Goal: Check status: Check status

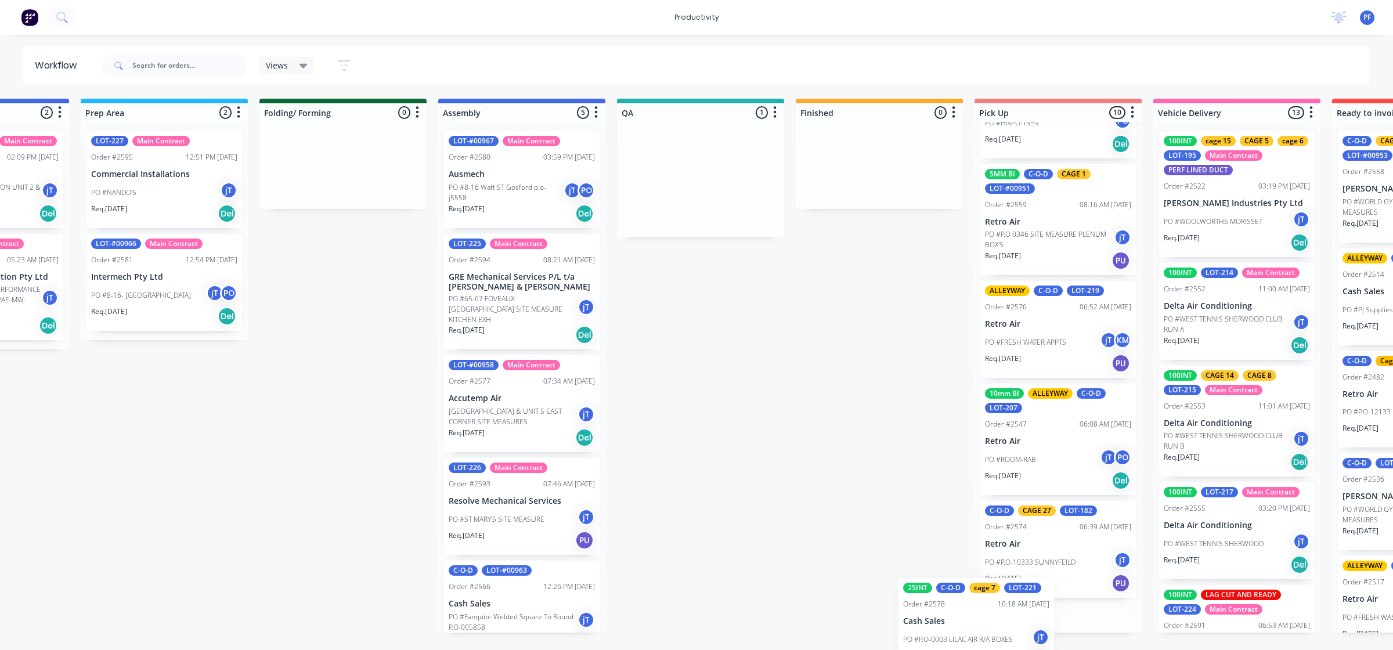
scroll to position [657, 0]
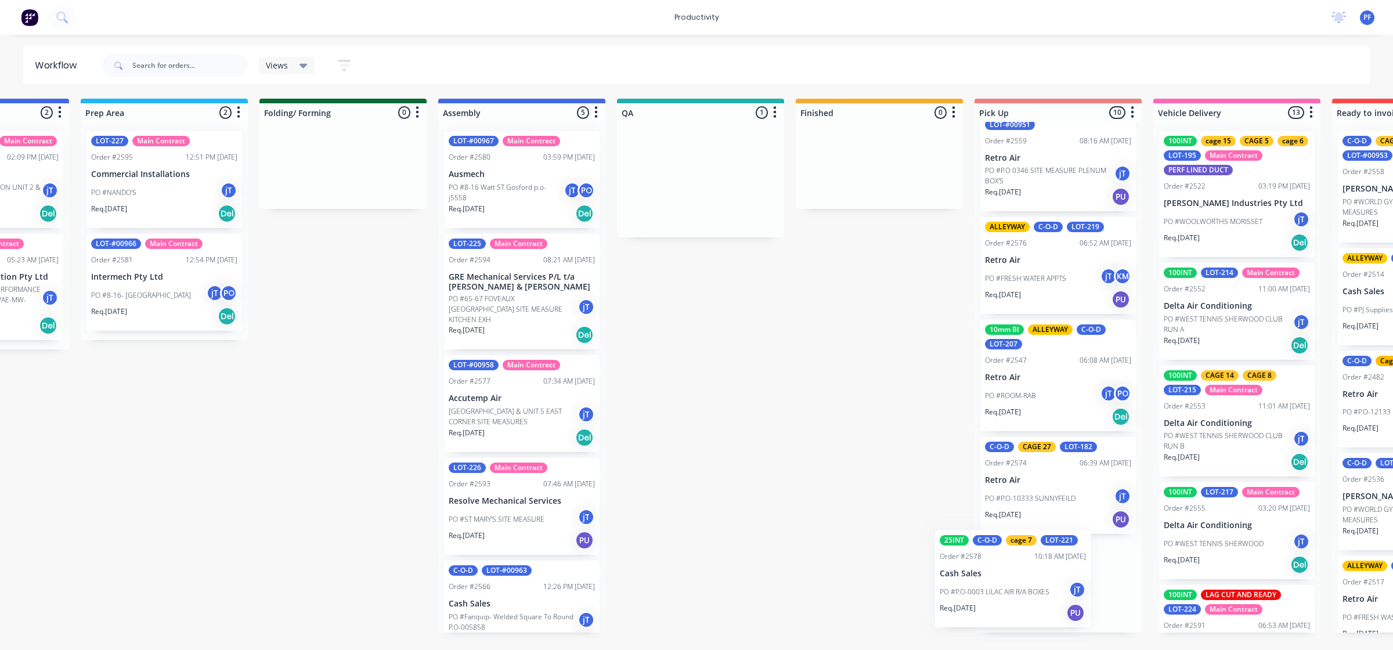
drag, startPoint x: 707, startPoint y: 198, endPoint x: 1011, endPoint y: 586, distance: 493.4
click at [1011, 586] on div "Submitted 42 Main Contract Order #122 09:03 AM 29/07/24 Precision Air Condition…" at bounding box center [647, 366] width 2273 height 534
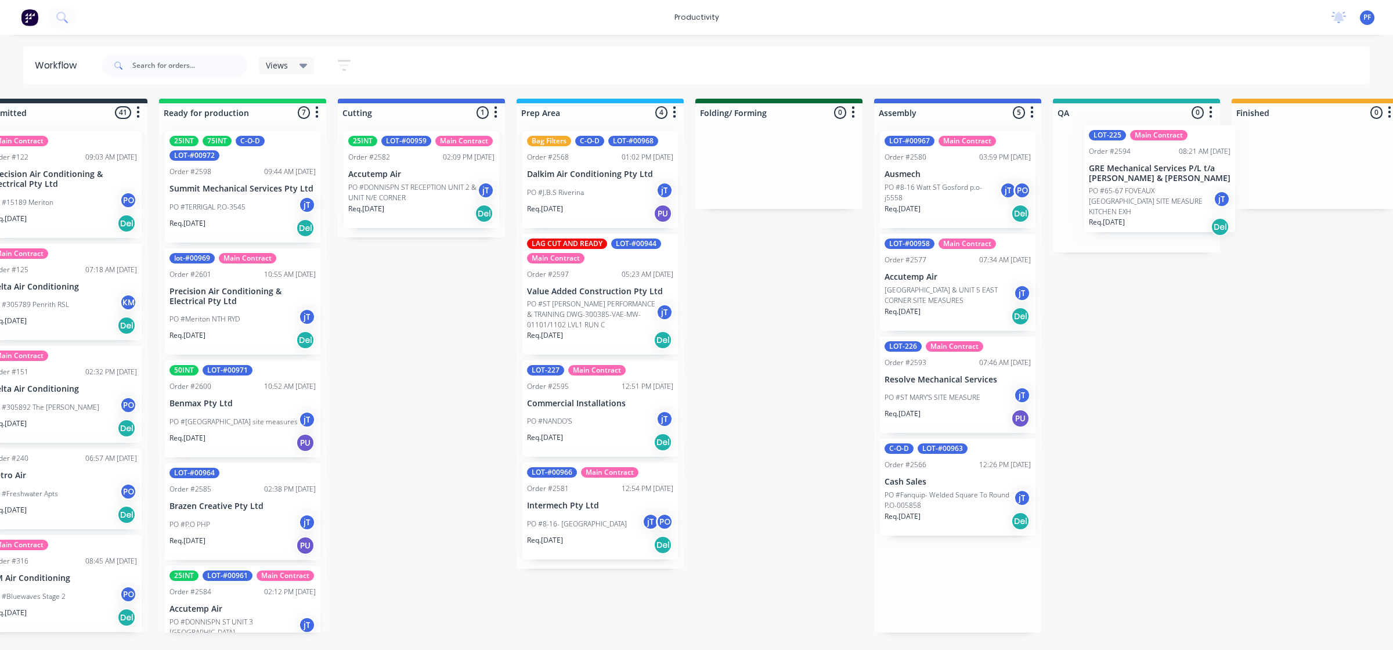
drag, startPoint x: 973, startPoint y: 309, endPoint x: 1123, endPoint y: 195, distance: 189.3
click at [1123, 195] on div "Submitted 41 Main Contract Order #122 09:03 AM [DATE] Precision Air Conditionin…" at bounding box center [1083, 366] width 2273 height 534
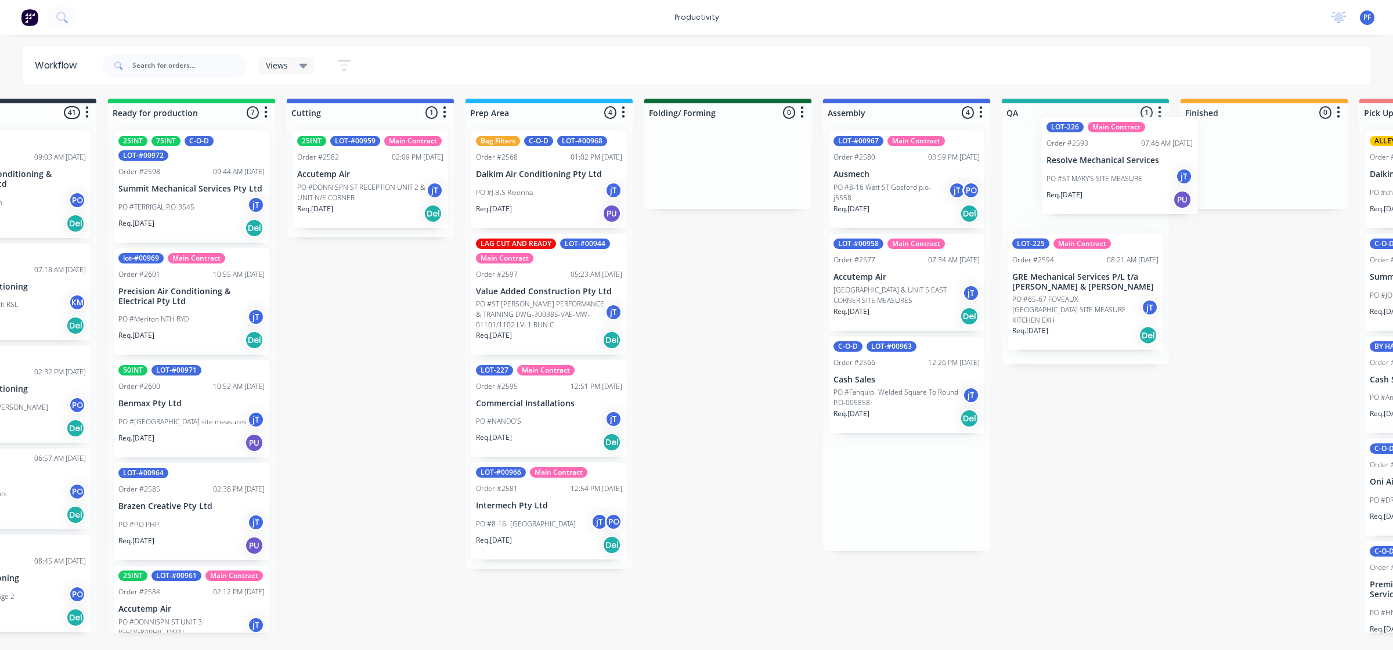
drag, startPoint x: 901, startPoint y: 420, endPoint x: 1076, endPoint y: 197, distance: 283.2
click at [1076, 197] on div "Submitted 41 Main Contract Order #122 09:03 AM [DATE] Precision Air Conditionin…" at bounding box center [1031, 366] width 2273 height 534
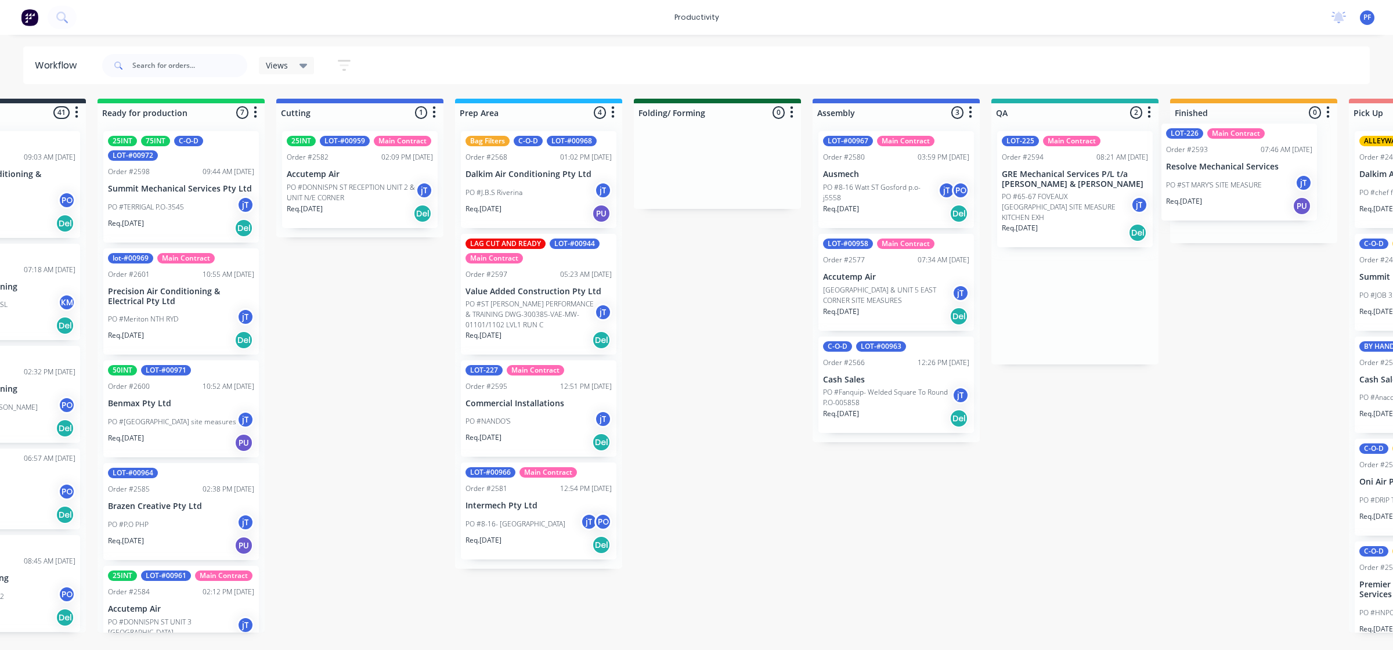
scroll to position [0, 117]
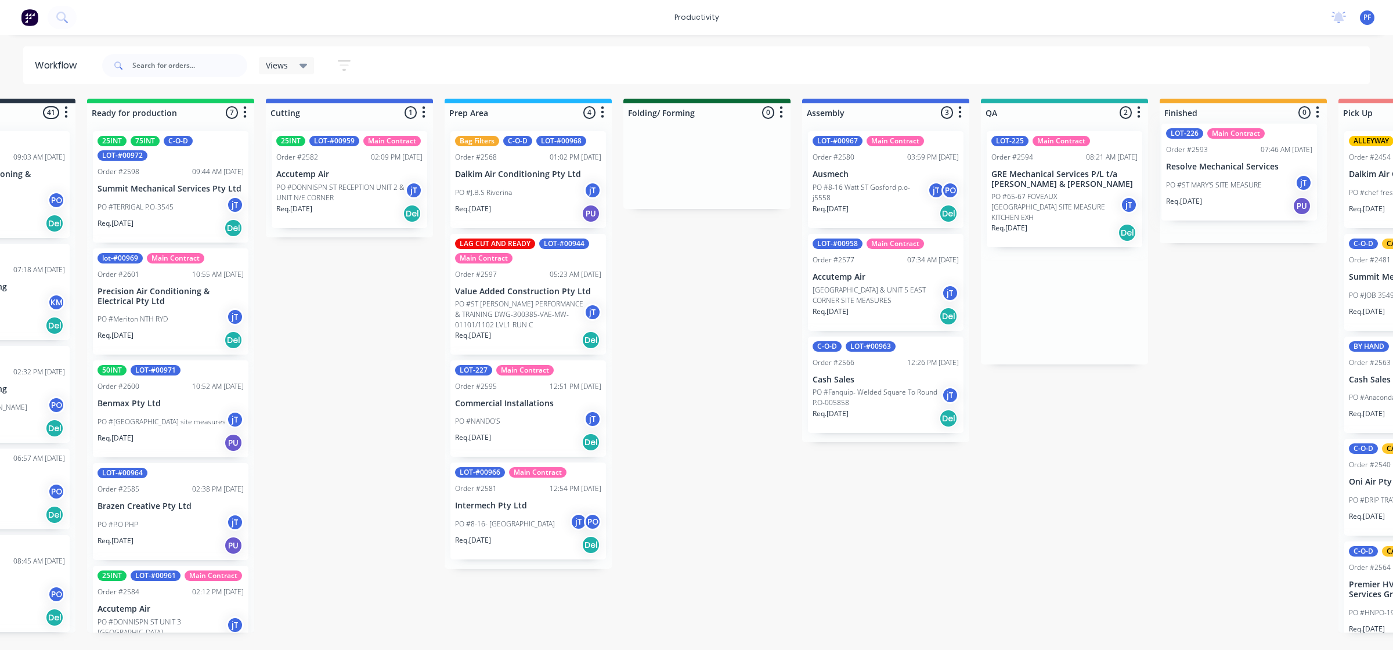
drag, startPoint x: 1086, startPoint y: 196, endPoint x: 1250, endPoint y: 186, distance: 164.6
click at [1250, 186] on div "Submitted 41 Main Contract Order #122 09:03 AM [DATE] Precision Air Conditionin…" at bounding box center [1011, 366] width 2273 height 534
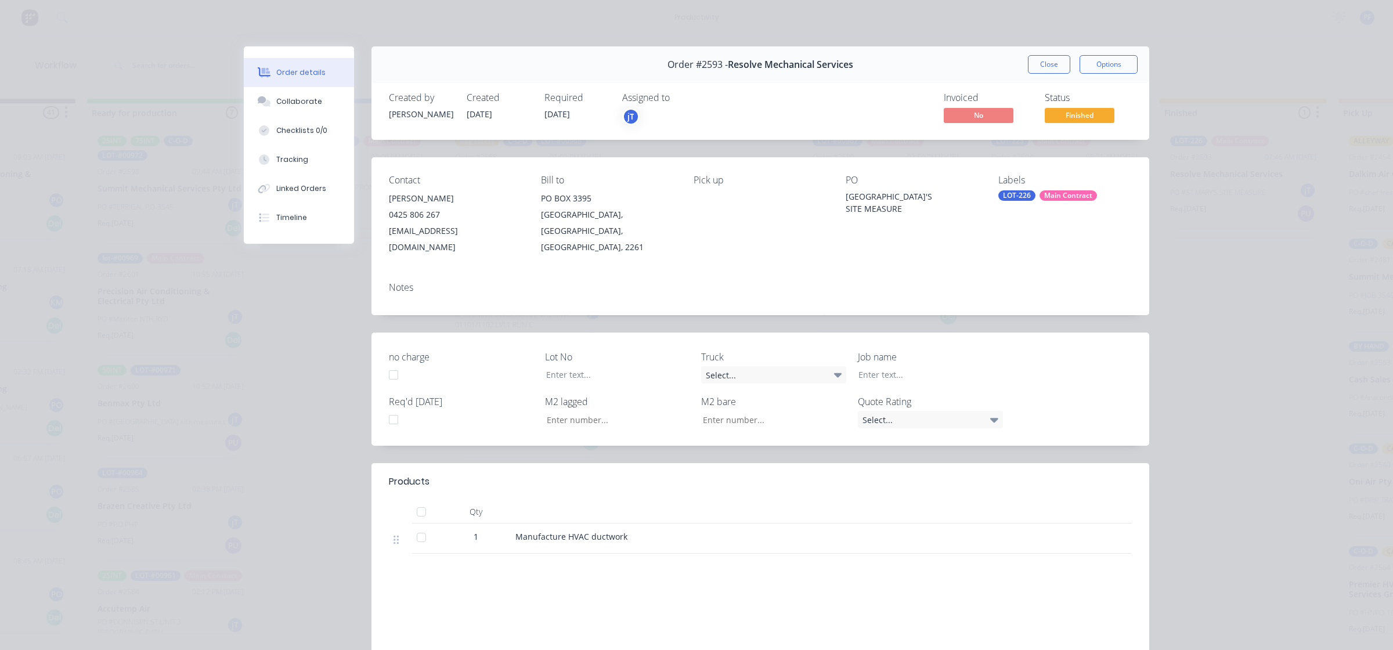
click at [1019, 197] on div "LOT-226" at bounding box center [1017, 195] width 37 height 10
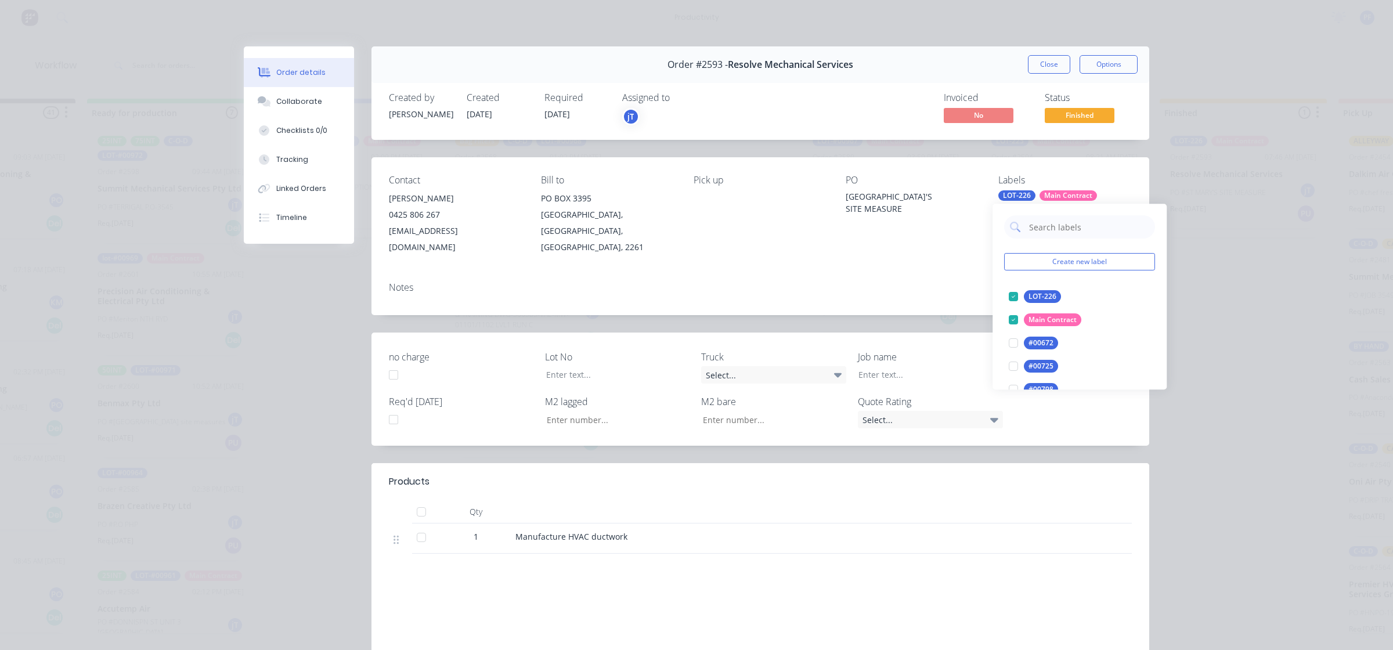
click at [1054, 242] on div "Create new label LOT-226 edit Main Contract edit #00672 edit #00725 edit #00798…" at bounding box center [1080, 297] width 174 height 186
click at [1060, 231] on input "text" at bounding box center [1088, 226] width 121 height 23
type input "cage 18"
drag, startPoint x: 1015, startPoint y: 293, endPoint x: 722, endPoint y: 231, distance: 299.8
click at [1014, 293] on div at bounding box center [1013, 296] width 23 height 23
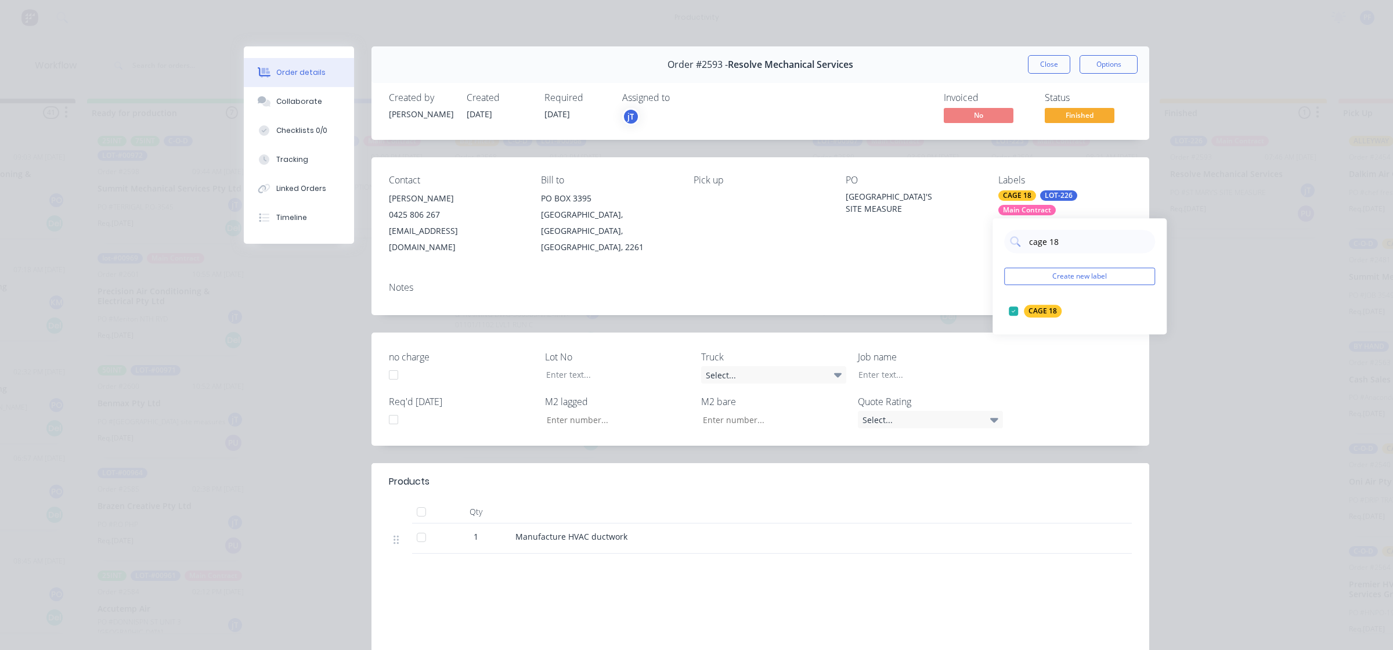
click at [790, 226] on div "Pick up" at bounding box center [761, 215] width 134 height 81
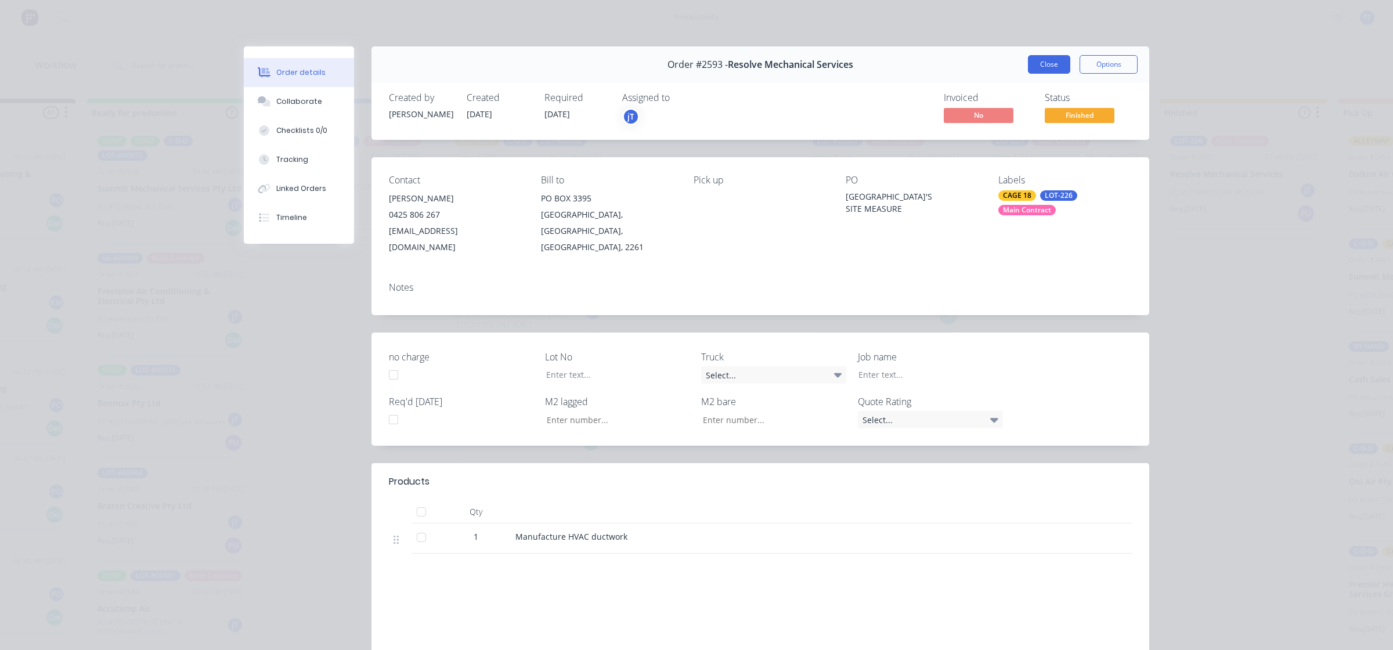
click at [1049, 66] on button "Close" at bounding box center [1049, 64] width 42 height 19
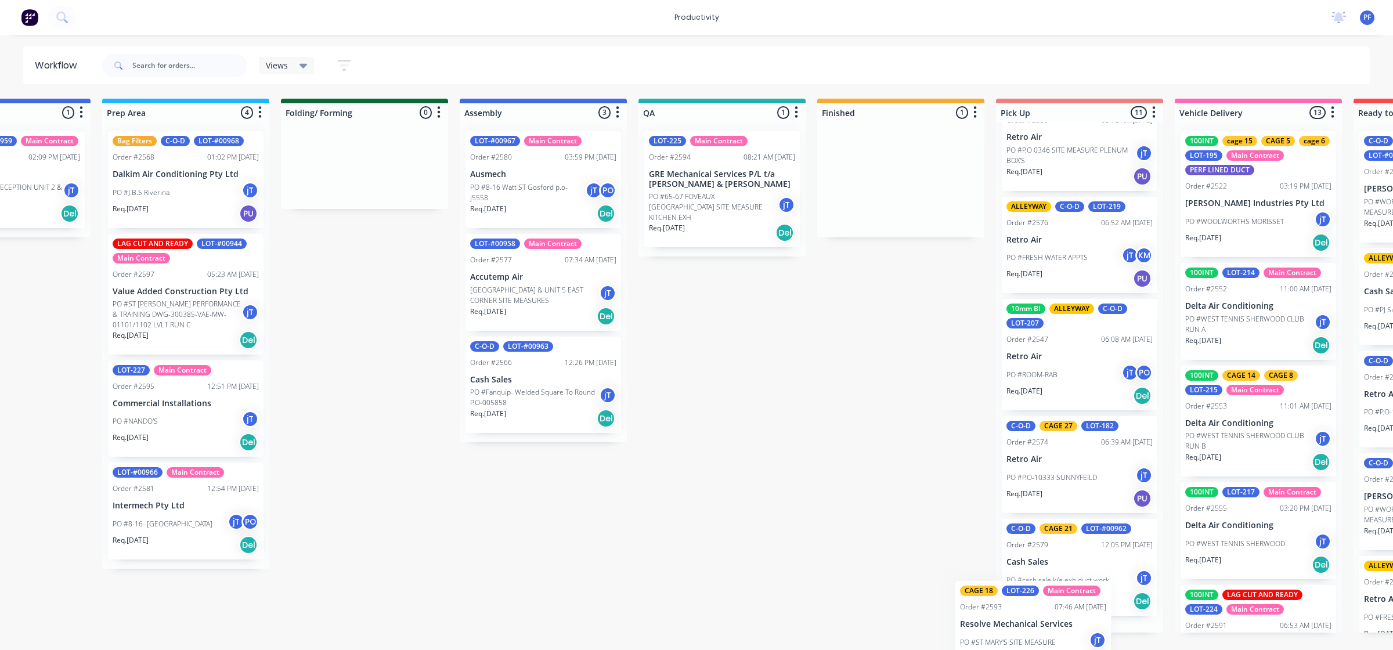
scroll to position [761, 0]
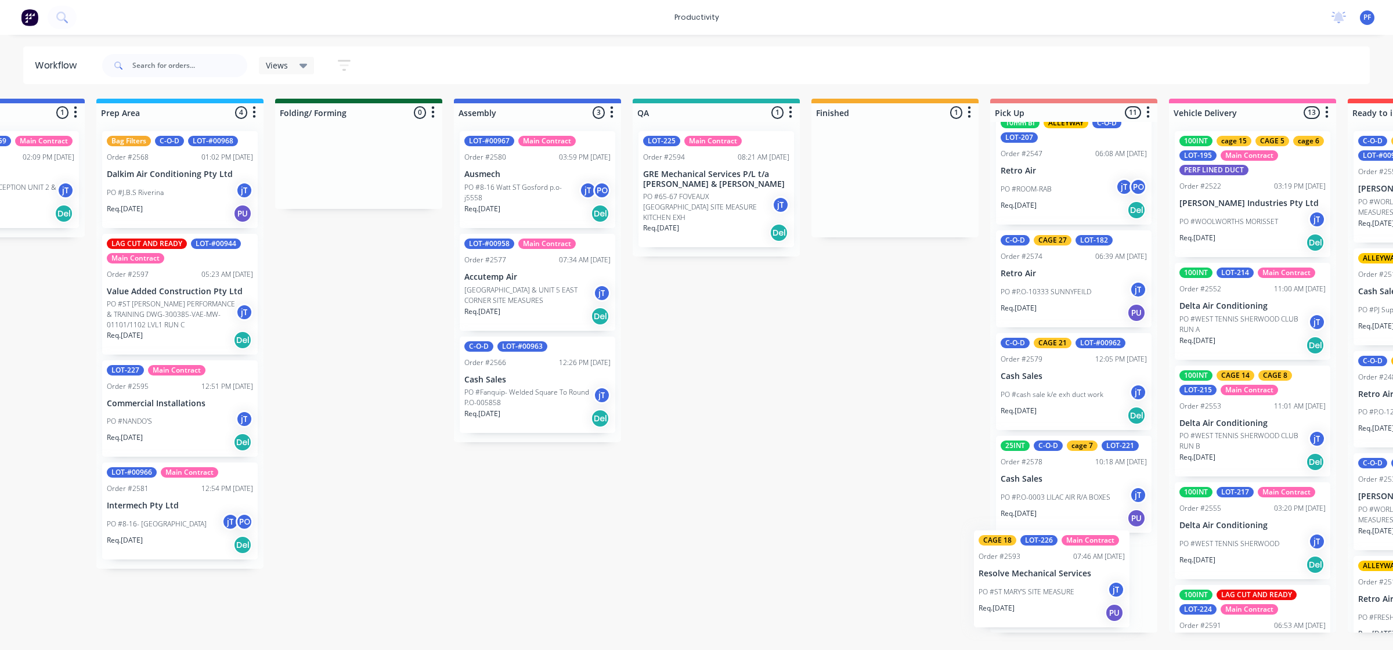
drag, startPoint x: 1274, startPoint y: 199, endPoint x: 1058, endPoint y: 594, distance: 450.0
click at [1058, 595] on div "Submitted 41 Main Contract Order #122 09:03 AM [DATE] Precision Air Conditionin…" at bounding box center [662, 366] width 2273 height 534
